Goal: Task Accomplishment & Management: Manage account settings

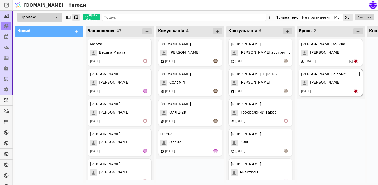
click at [359, 94] on div at bounding box center [357, 91] width 6 height 5
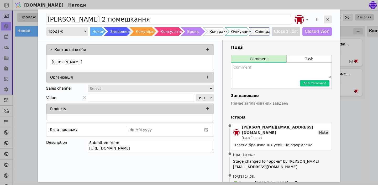
click at [330, 18] on icon "Add Opportunity" at bounding box center [328, 19] width 5 height 5
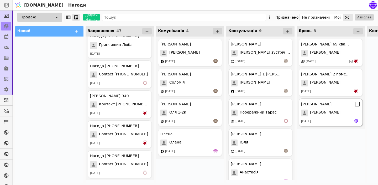
click at [328, 111] on span "Тринога Тарас" at bounding box center [325, 113] width 30 height 7
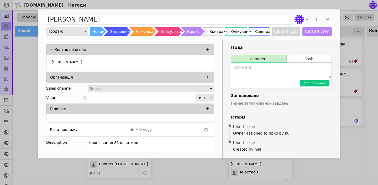
type input "Тринога Тарас 89"
click at [329, 22] on div "Add Opportunity" at bounding box center [328, 20] width 8 height 8
